Goal: Find specific page/section: Find specific page/section

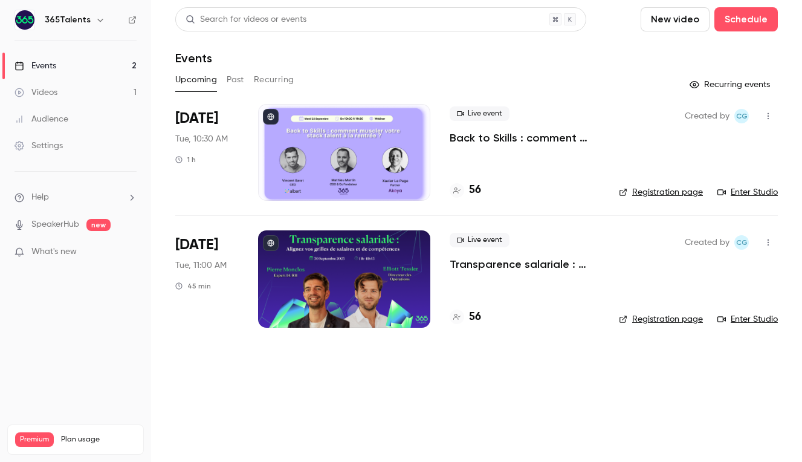
click at [657, 192] on link "Registration page" at bounding box center [661, 192] width 84 height 12
click at [478, 317] on h4 "56" at bounding box center [475, 317] width 12 height 16
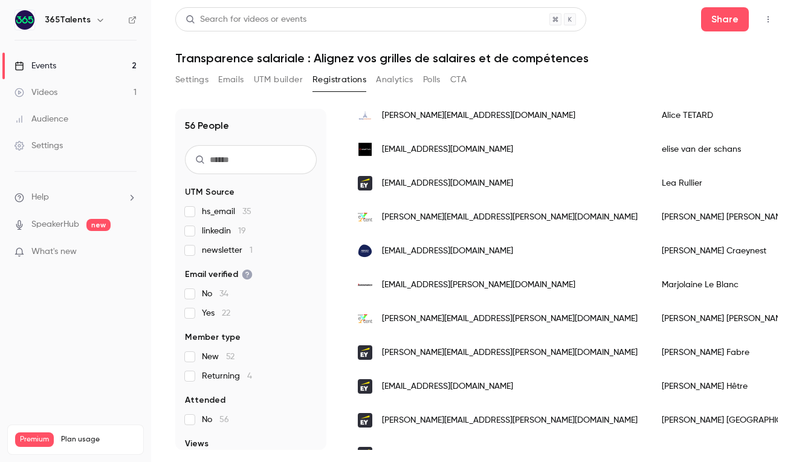
scroll to position [983, 0]
